Goal: Information Seeking & Learning: Learn about a topic

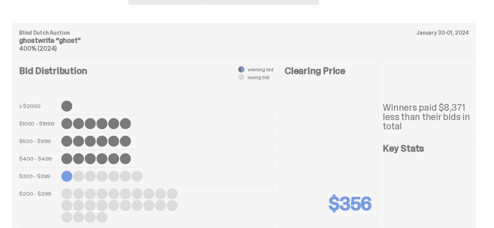
scroll to position [276, 0]
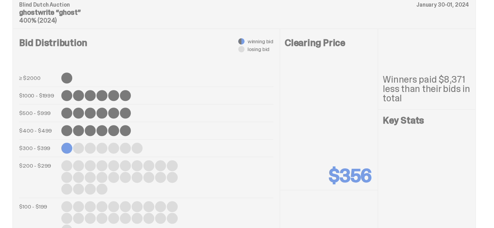
click at [66, 7] on p "Blind Dutch Auction" at bounding box center [244, 4] width 450 height 5
click at [66, 16] on p "ghostwrite “ghost”" at bounding box center [244, 12] width 450 height 7
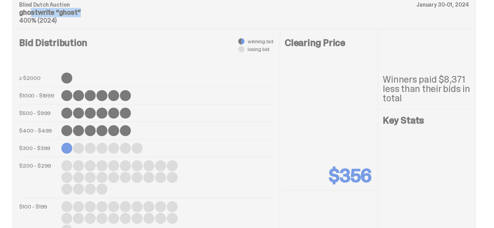
copy div "ghostwrite “ghost”"
click at [66, 16] on p "ghostwrite “ghost”" at bounding box center [244, 12] width 450 height 7
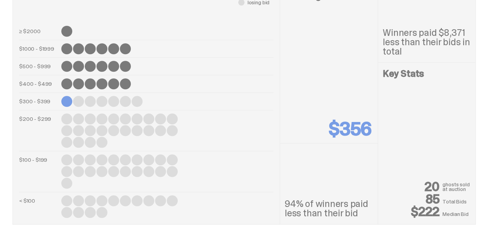
scroll to position [321, 0]
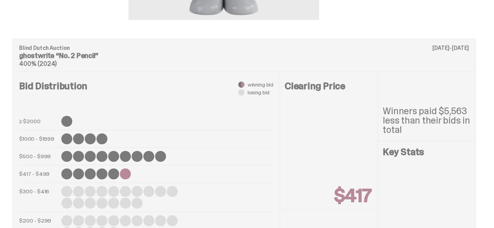
scroll to position [230, 0]
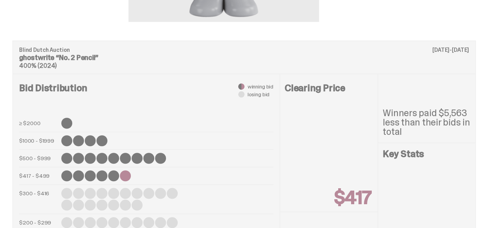
drag, startPoint x: 112, startPoint y: 3, endPoint x: 60, endPoint y: 96, distance: 107.0
click at [60, 61] on p "ghostwrite “No. 2 Pencil”" at bounding box center [244, 57] width 450 height 7
copy p "“No. 2 Pencil”"
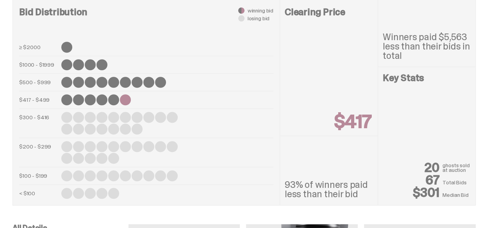
scroll to position [306, 0]
click at [397, 61] on p "Winners paid $5,563 less than their bids in total" at bounding box center [427, 47] width 88 height 28
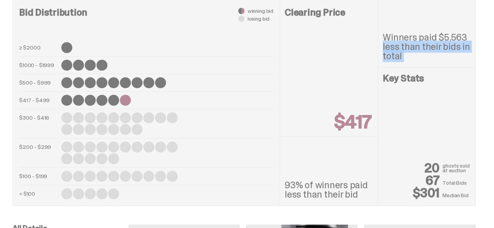
click at [397, 61] on p "Winners paid $5,563 less than their bids in total" at bounding box center [427, 47] width 88 height 28
copy div "Winners paid $5,563 less than their bids in total"
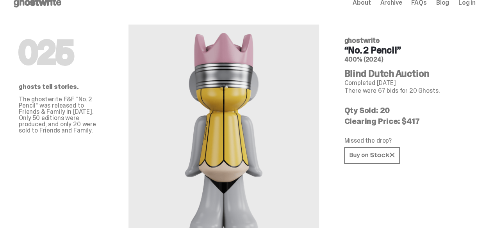
scroll to position [12, 0]
drag, startPoint x: 479, startPoint y: 147, endPoint x: 393, endPoint y: 136, distance: 86.6
click at [393, 136] on div "025 ghostwrite “No. 2 Pencil” 400% (2024) Blind Dutch Auction Completed May 16,…" at bounding box center [407, 129] width 150 height 221
copy div "Qty Sold: 20 Clearing Price: $417"
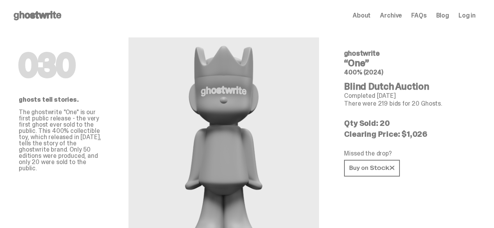
scroll to position [348, 0]
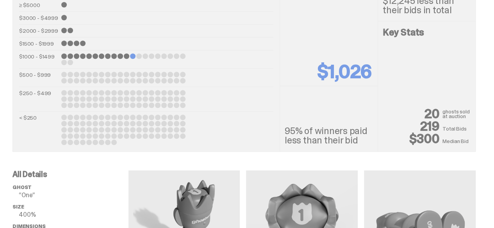
click at [202, 48] on div "≥ $5000 $3000 - $4999 $2000 - $2999 $1500 - $1999 $1000 - $1499 $500 - $999 $25…" at bounding box center [146, 73] width 254 height 143
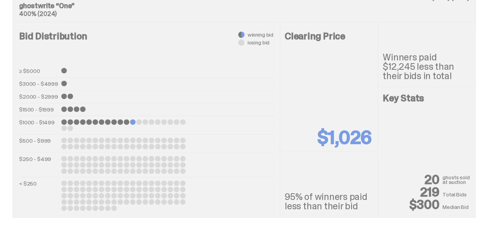
scroll to position [272, 0]
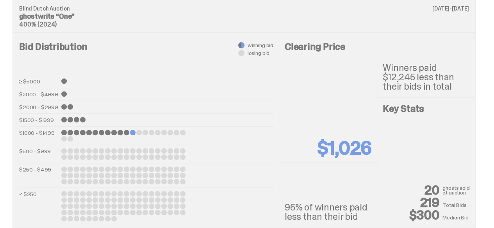
drag, startPoint x: 82, startPoint y: 52, endPoint x: 61, endPoint y: 54, distance: 20.9
click at [61, 20] on p "ghostwrite “One”" at bounding box center [244, 16] width 450 height 7
copy p "“One”"
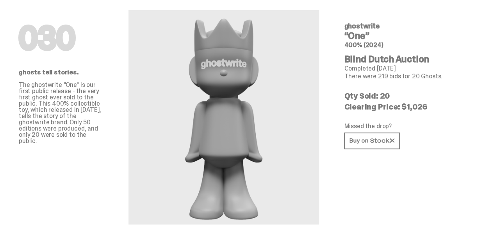
scroll to position [17, 0]
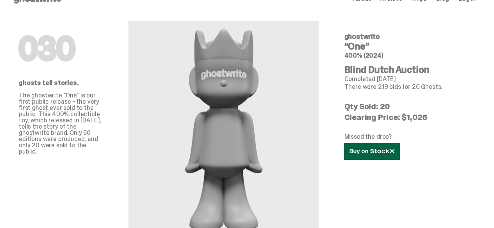
click at [394, 155] on icon at bounding box center [372, 152] width 45 height 6
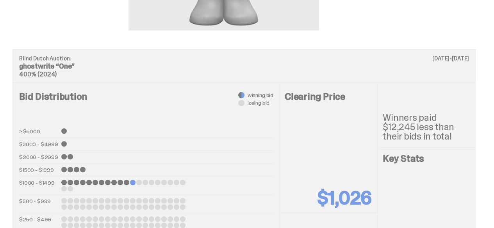
scroll to position [221, 0]
click at [390, 142] on p "Winners paid $12,245 less than their bids in total" at bounding box center [427, 128] width 88 height 28
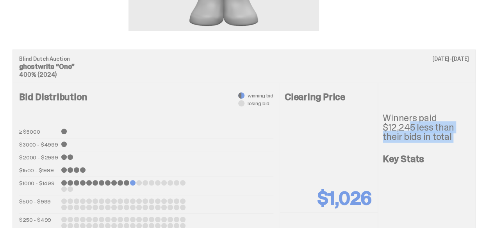
click at [390, 142] on p "Winners paid $12,245 less than their bids in total" at bounding box center [427, 128] width 88 height 28
copy div "Winners paid $12,245 less than their bids in total"
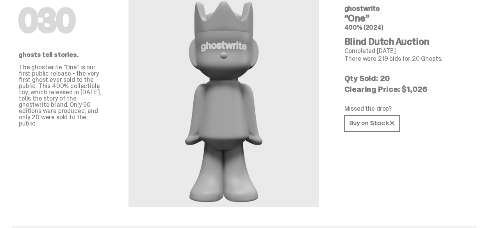
scroll to position [0, 0]
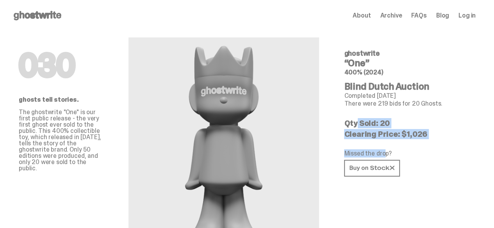
drag, startPoint x: 434, startPoint y: 174, endPoint x: 390, endPoint y: 142, distance: 54.5
click at [390, 142] on div "030 ghostwrite “One” 400% (2024) Blind Dutch Auction Completed Aug 15, 2024 The…" at bounding box center [407, 141] width 150 height 221
click at [428, 138] on p "Clearing Price: $1,026" at bounding box center [406, 134] width 125 height 8
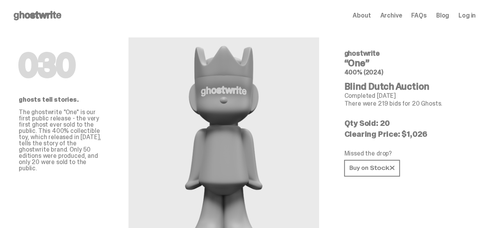
drag, startPoint x: 423, startPoint y: 168, endPoint x: 396, endPoint y: 151, distance: 31.8
click at [396, 151] on div "030 ghostwrite “One” 400% (2024) Blind Dutch Auction Completed Aug 15, 2024 The…" at bounding box center [407, 141] width 150 height 221
copy div "Qty Sold: 20 Clearing Price: $1,026"
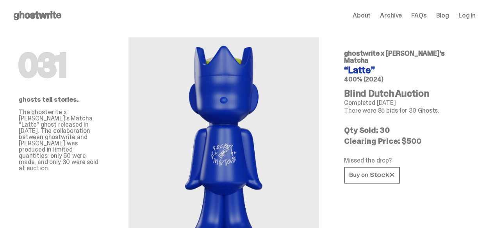
scroll to position [287, 0]
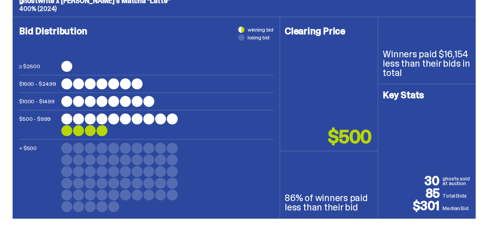
click at [177, 17] on div "Blind Dutch Auction [DATE]-[DATE] ghostwrite x [PERSON_NAME]'s Matcha “Latte” 4…" at bounding box center [243, 0] width 463 height 33
drag, startPoint x: 147, startPoint y: 37, endPoint x: 54, endPoint y: 36, distance: 93.0
click at [54, 4] on p "ghostwrite x [PERSON_NAME]'s Matcha “Latte”" at bounding box center [244, 0] width 450 height 7
click at [55, 4] on p "ghostwrite x Rocky's Matcha “Latte”" at bounding box center [244, 0] width 450 height 7
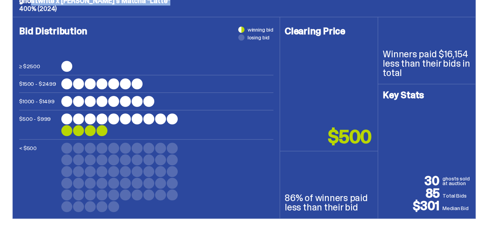
click at [55, 4] on p "ghostwrite x Rocky's Matcha “Latte”" at bounding box center [244, 0] width 450 height 7
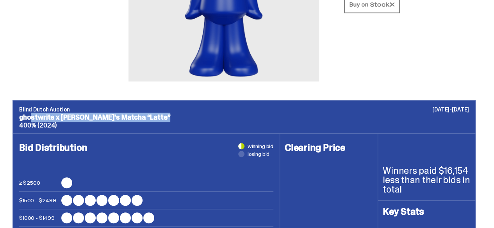
scroll to position [0, 0]
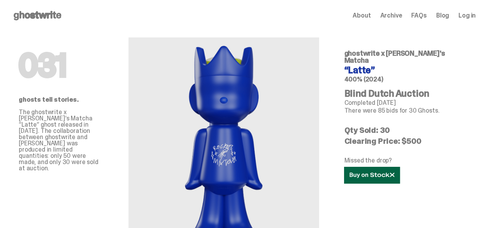
click at [400, 184] on link at bounding box center [372, 175] width 56 height 17
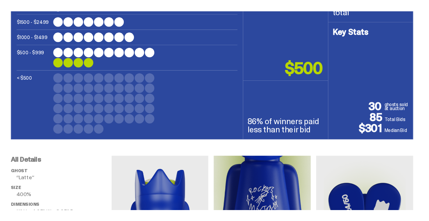
scroll to position [380, 0]
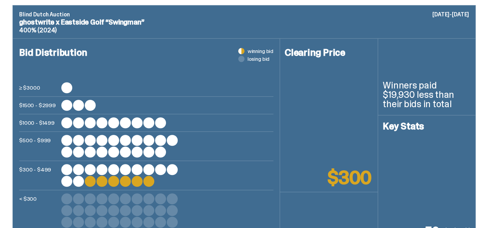
scroll to position [265, 0]
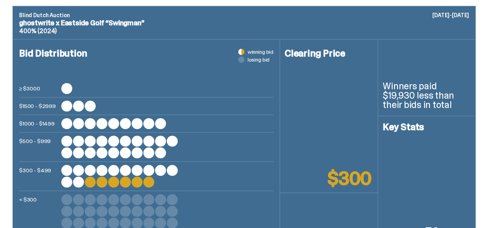
drag, startPoint x: 157, startPoint y: 63, endPoint x: 22, endPoint y: 62, distance: 134.8
click at [22, 39] on div "Blind Dutch Auction [DATE]-[DATE] ghostwrite x Eastside Golf “Swingman” 400% (2…" at bounding box center [243, 22] width 463 height 33
copy p "ghostwrite x Eastside Golf “Swingman”"
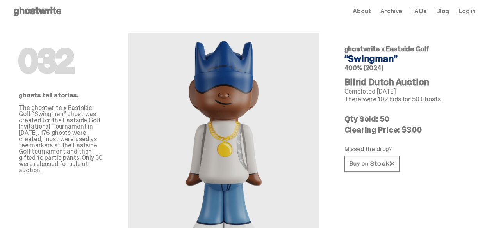
scroll to position [5, 0]
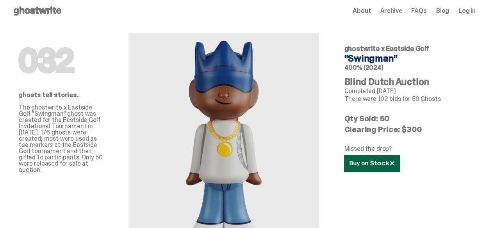
click at [400, 172] on link at bounding box center [372, 163] width 56 height 17
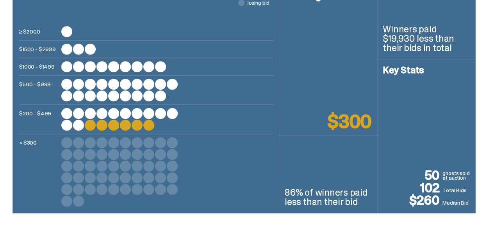
scroll to position [322, 0]
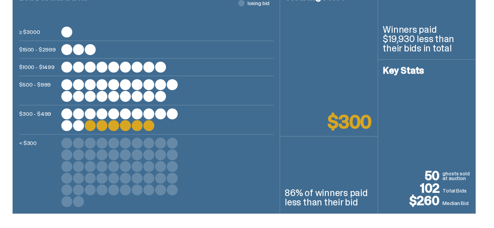
click at [388, 53] on p "Winners paid $19,930 less than their bids in total" at bounding box center [427, 39] width 88 height 28
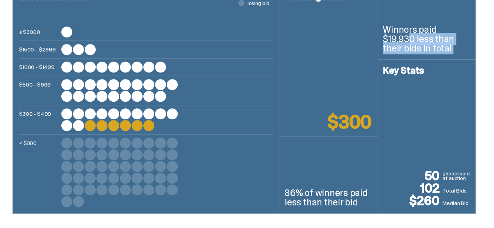
click at [388, 53] on p "Winners paid $19,930 less than their bids in total" at bounding box center [427, 39] width 88 height 28
copy div "Winners paid $19,930 less than their bids in total"
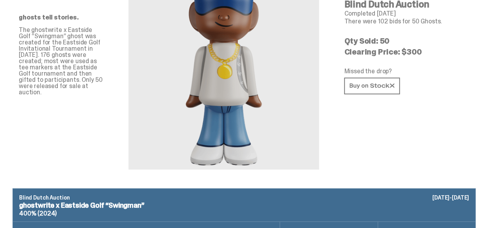
scroll to position [75, 0]
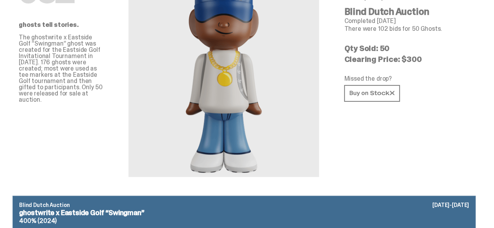
drag, startPoint x: 421, startPoint y: 97, endPoint x: 394, endPoint y: 74, distance: 35.5
click at [394, 74] on div "032 ghostwrite x Eastside Golf “Swingman” 400% (2024) Blind Dutch Auction Compl…" at bounding box center [407, 66] width 150 height 221
copy div "Qty Sold: 50 Clearing Price: $300"
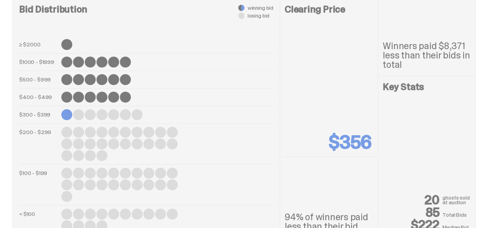
scroll to position [309, 0]
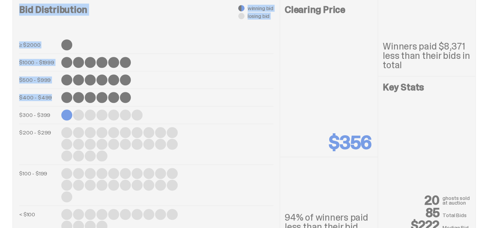
drag, startPoint x: 149, startPoint y: 134, endPoint x: 23, endPoint y: 48, distance: 152.4
click at [23, 48] on div "Bid Distribution winning bid losing bid ≥ $2000 $1000 - $1999 $500 - $999 $400 …" at bounding box center [146, 117] width 267 height 243
copy div "Bid Distribution winning bid losing bid ≥ $2000 $1000 - $1999 $500 - $999 $400 …"
drag, startPoint x: 416, startPoint y: 105, endPoint x: 384, endPoint y: 81, distance: 39.5
click at [384, 70] on p "Winners paid $8,371 less than their bids in total" at bounding box center [427, 56] width 88 height 28
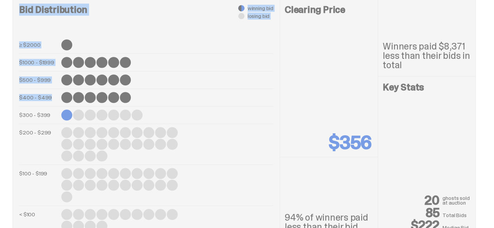
copy p "Winners paid $8,371 less than their bids in total"
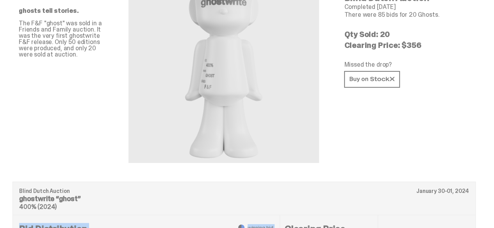
scroll to position [89, 0]
drag, startPoint x: 425, startPoint y: 78, endPoint x: 394, endPoint y: 59, distance: 36.0
click at [394, 59] on div "020 ghostwrite “ghost” 400% (2024) Blind Dutch Auction Completed Feb 01, 2024 T…" at bounding box center [407, 53] width 150 height 221
copy div "Qty Sold: 20 Clearing Price: $356"
click at [421, 50] on p "Clearing Price: $356" at bounding box center [406, 46] width 125 height 8
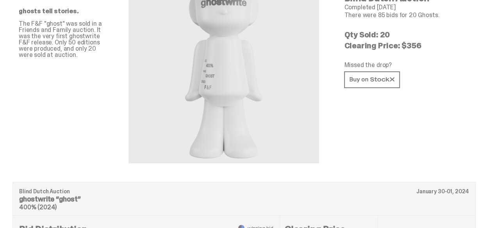
drag, startPoint x: 417, startPoint y: 79, endPoint x: 381, endPoint y: 68, distance: 37.3
click at [381, 68] on div "020 ghostwrite “ghost” 400% (2024) Blind Dutch Auction Completed Feb 01, 2024 T…" at bounding box center [407, 53] width 150 height 221
copy p "Clearing Price: $356"
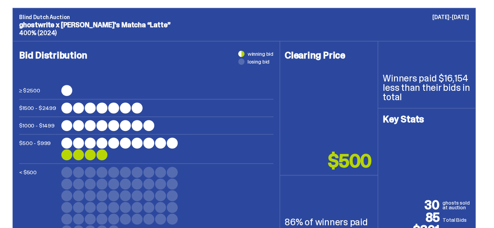
scroll to position [266, 0]
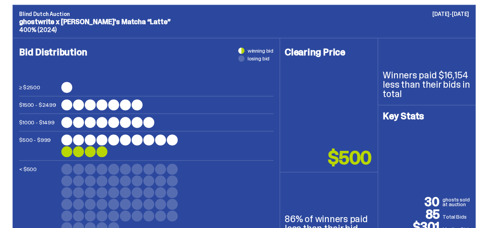
click at [408, 99] on p "Winners paid $16,154 less than their bids in total" at bounding box center [427, 85] width 88 height 28
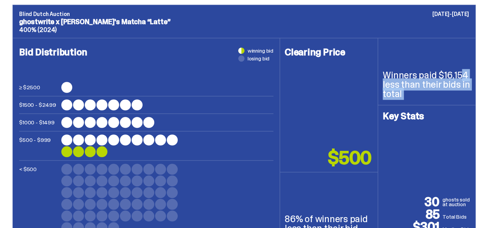
click at [408, 99] on p "Winners paid $16,154 less than their bids in total" at bounding box center [427, 85] width 88 height 28
copy div "Winners paid $16,154 less than their bids in total"
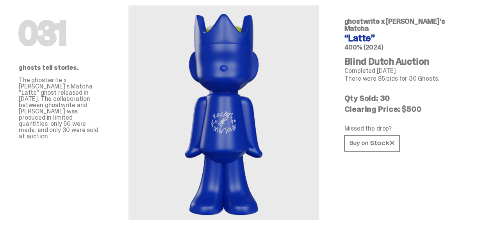
scroll to position [30, 0]
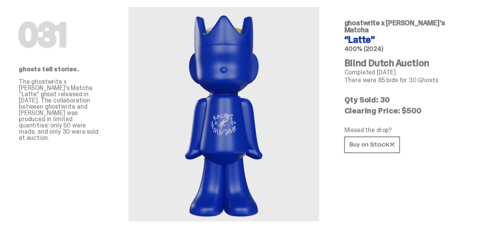
drag, startPoint x: 424, startPoint y: 144, endPoint x: 391, endPoint y: 123, distance: 39.5
click at [391, 123] on div "031 ghostwrite x [PERSON_NAME]'s Matcha “Latte” 400% (2024) Blind Dutch Auction…" at bounding box center [407, 111] width 150 height 221
copy div "Qty Sold: 30 Clearing Price: $500"
